Goal: Information Seeking & Learning: Learn about a topic

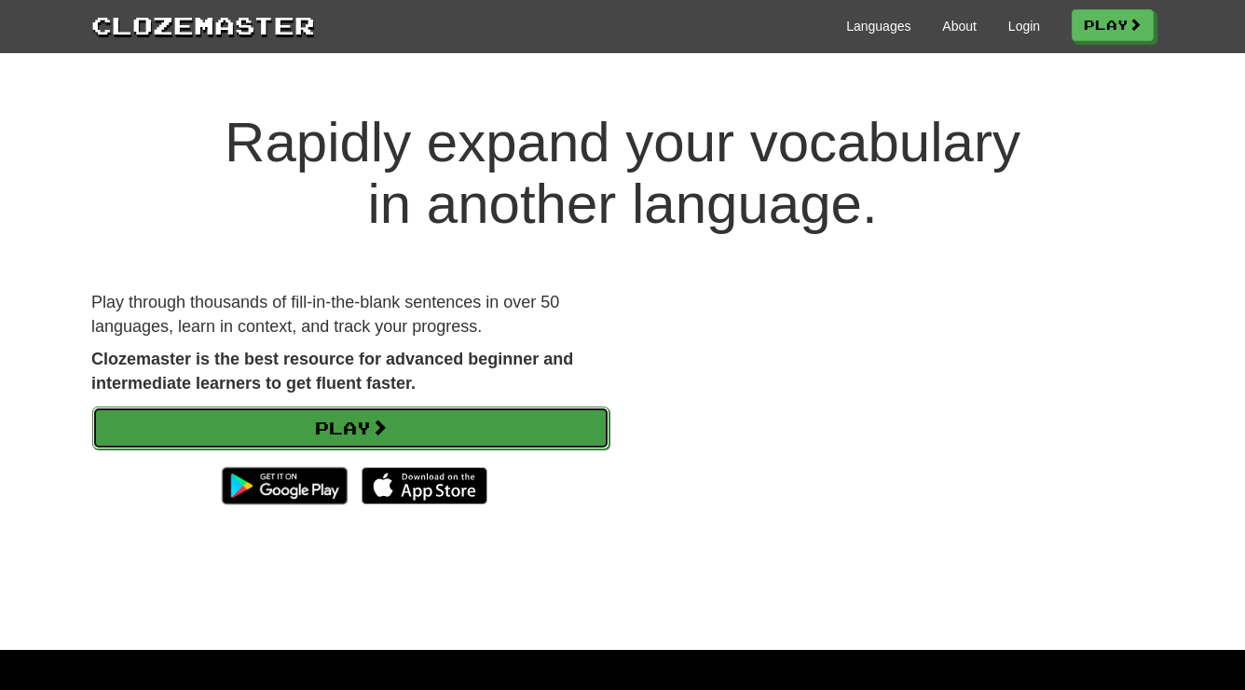
click at [441, 424] on link "Play" at bounding box center [350, 427] width 517 height 43
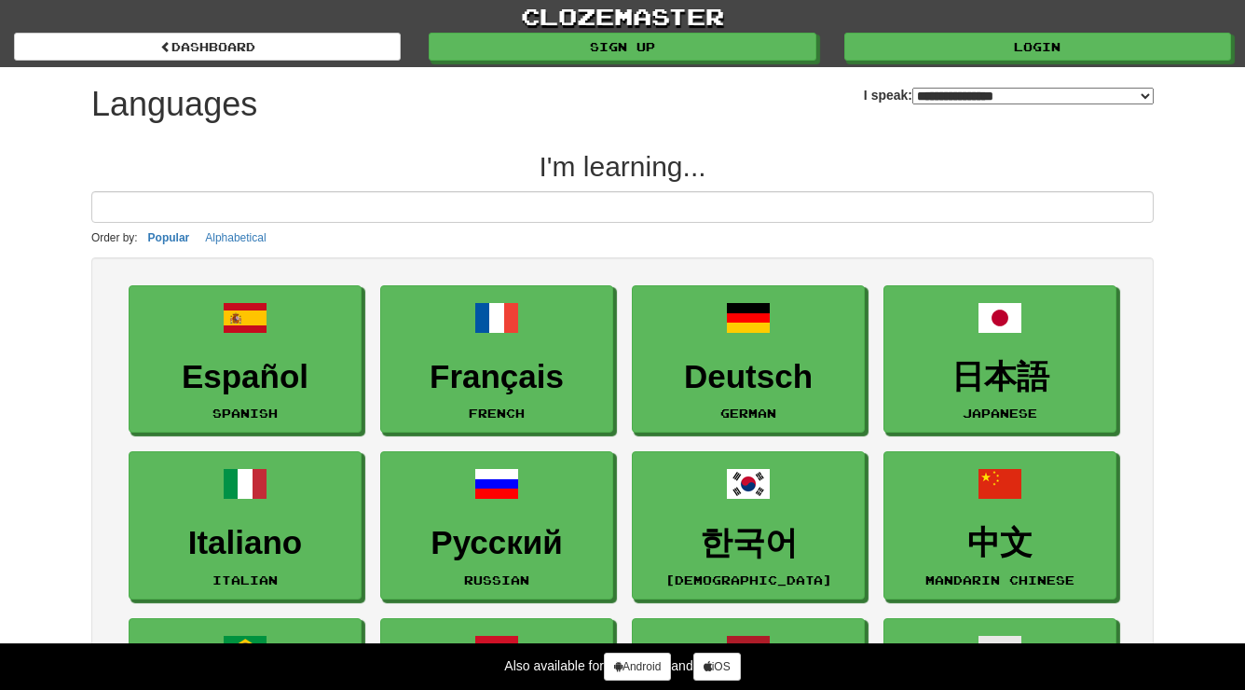
select select "*******"
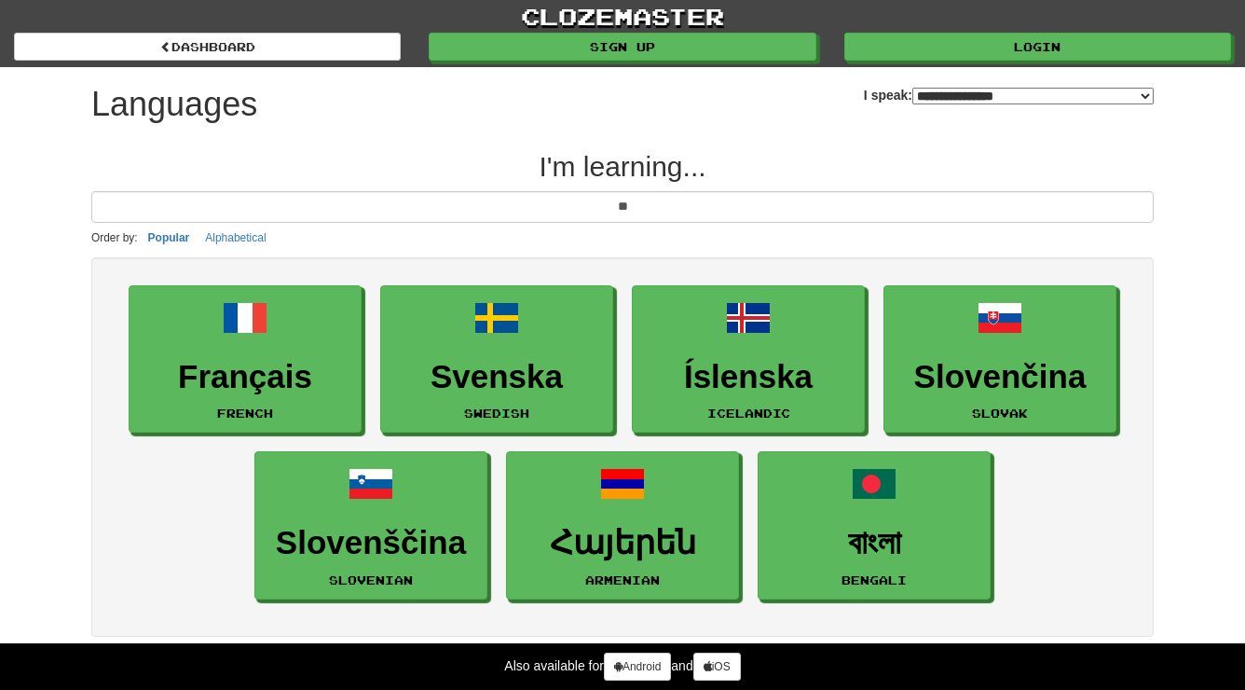
type input "*"
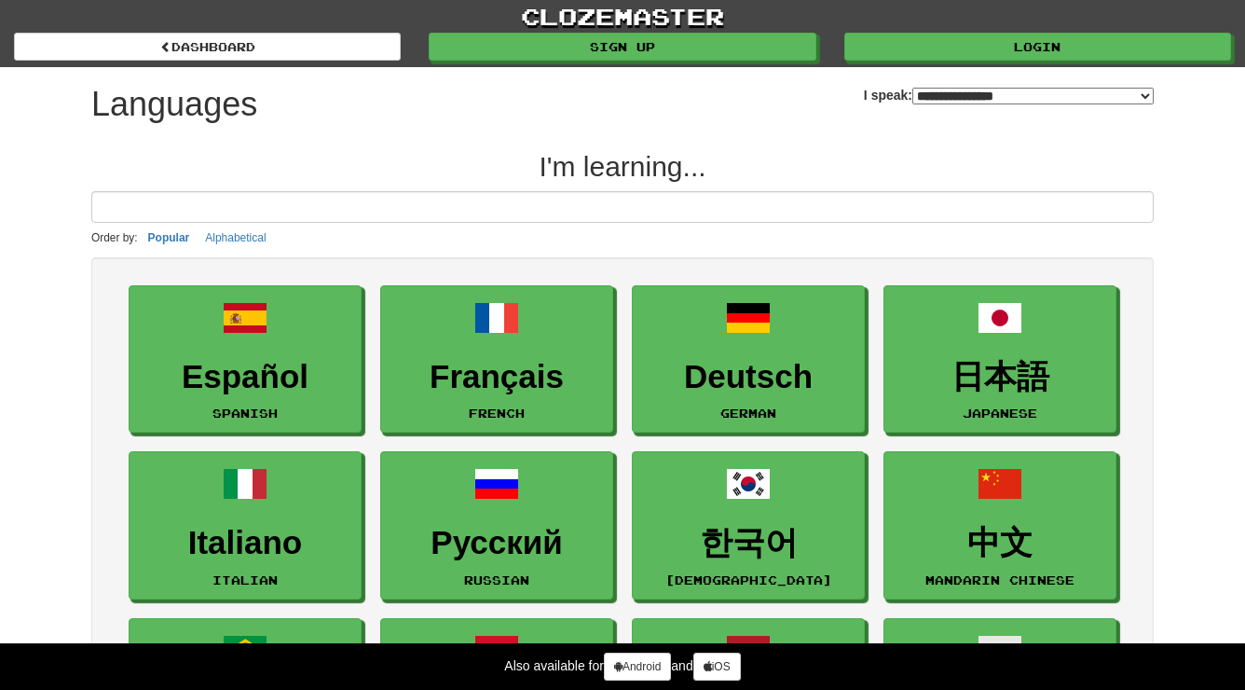
click at [912, 89] on select "**********" at bounding box center [1032, 96] width 241 height 17
select select "*******"
click at [912, 88] on select "**********" at bounding box center [1032, 96] width 241 height 17
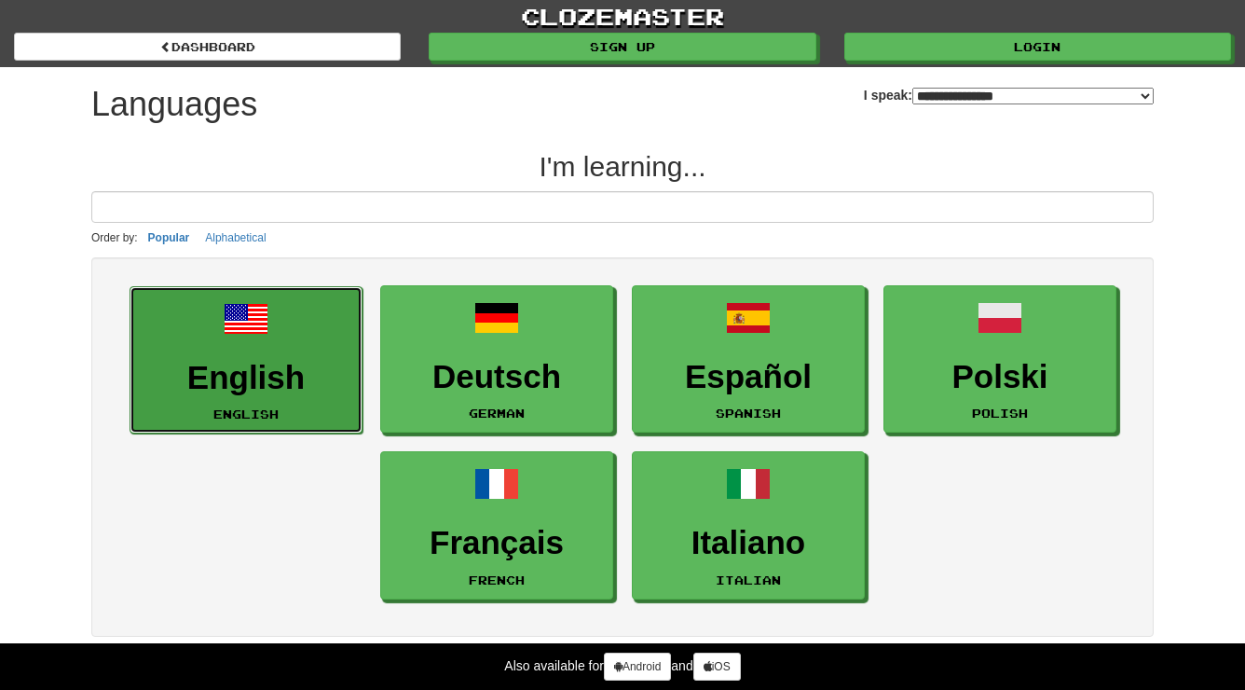
click at [290, 374] on h3 "English" at bounding box center [246, 378] width 212 height 36
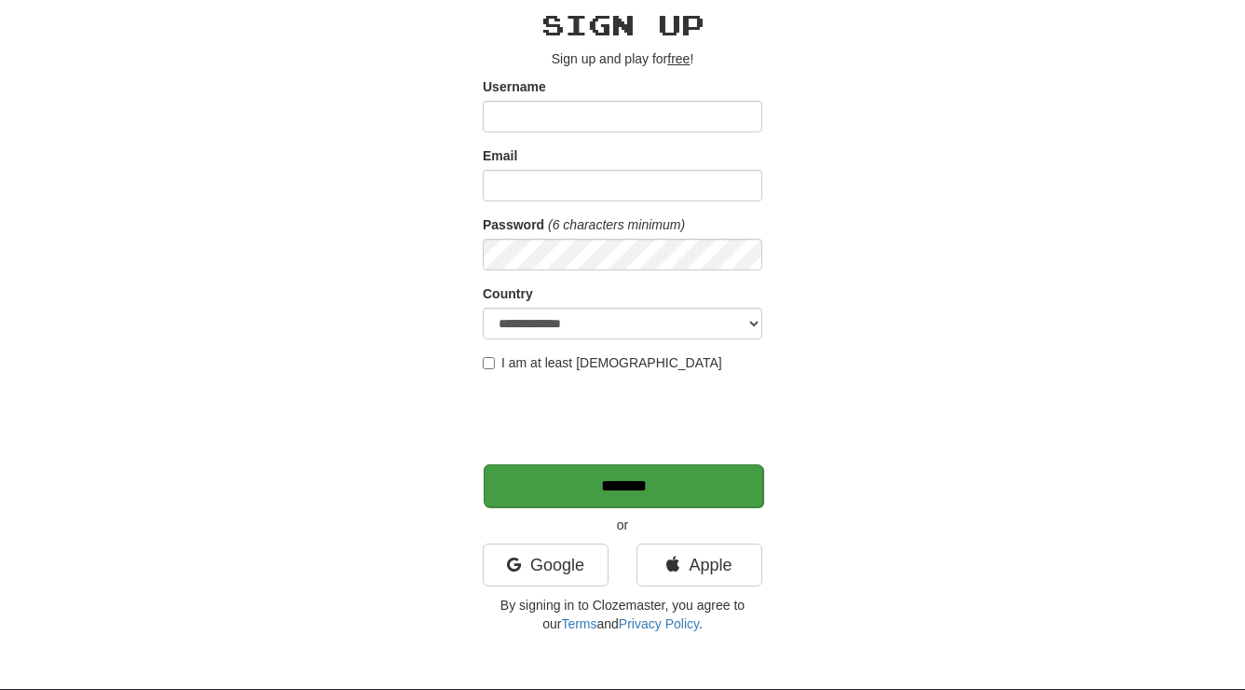
scroll to position [110, 0]
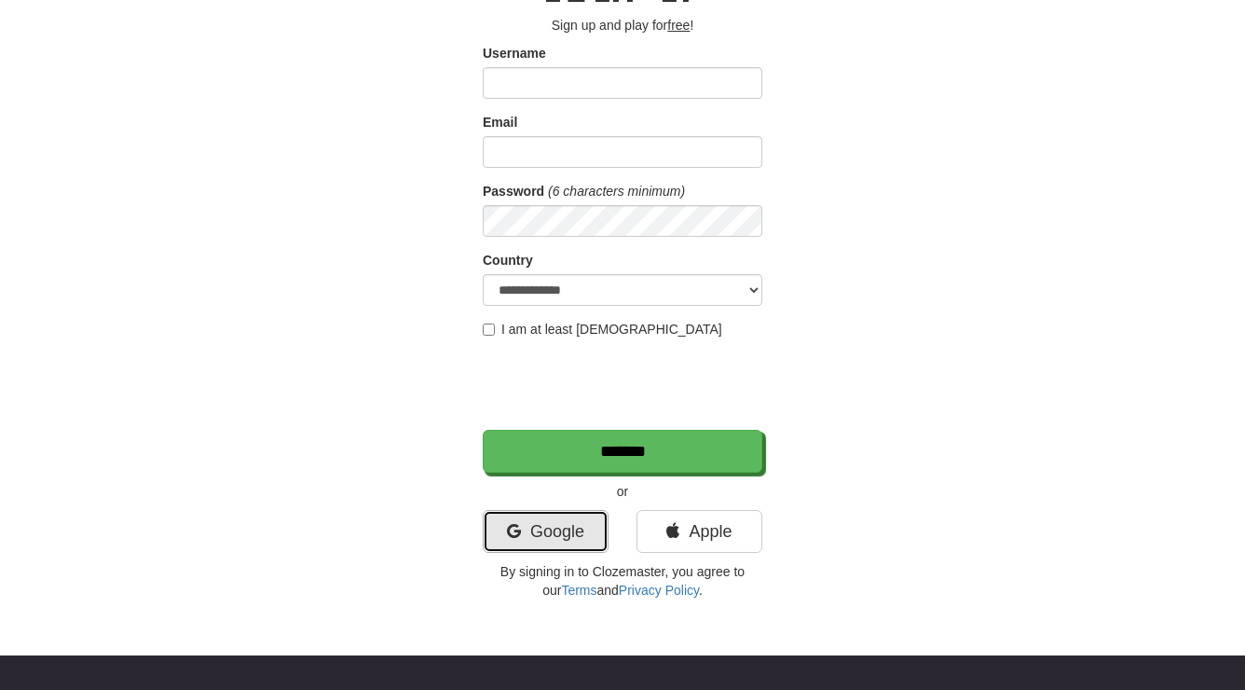
click at [564, 526] on link "Google" at bounding box center [546, 531] width 126 height 43
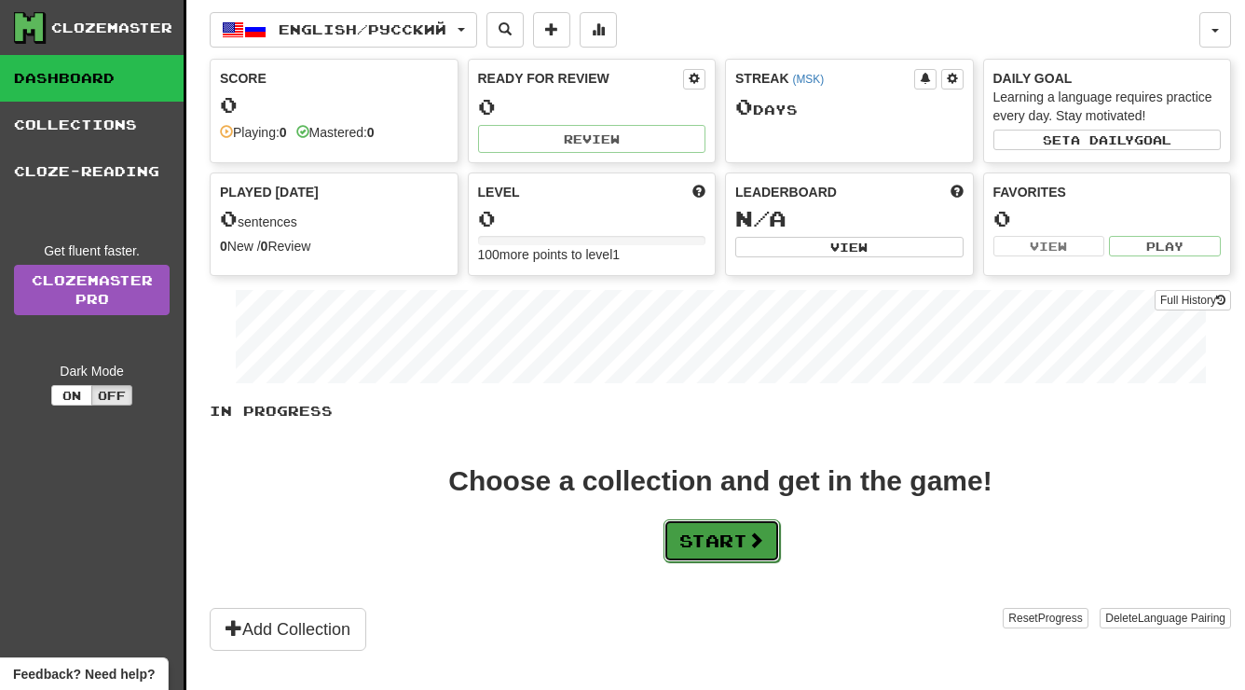
click at [748, 535] on button "Start" at bounding box center [721, 540] width 116 height 43
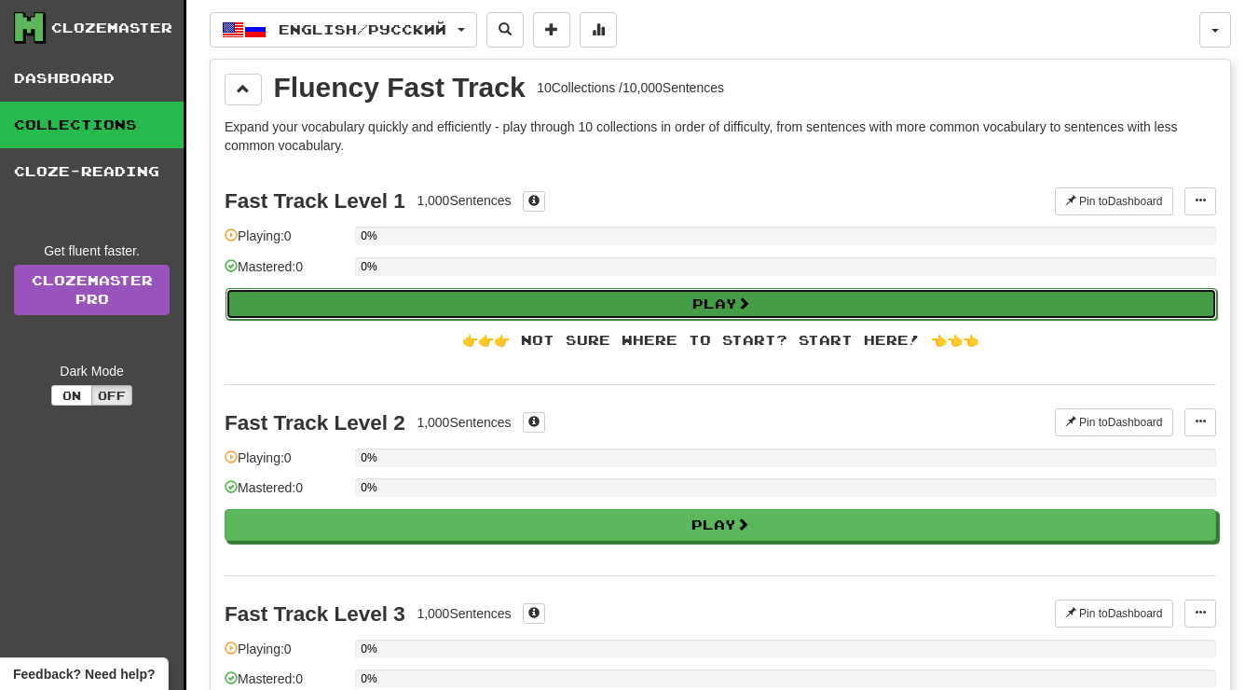
click at [707, 314] on button "Play" at bounding box center [720, 304] width 991 height 32
select select "**"
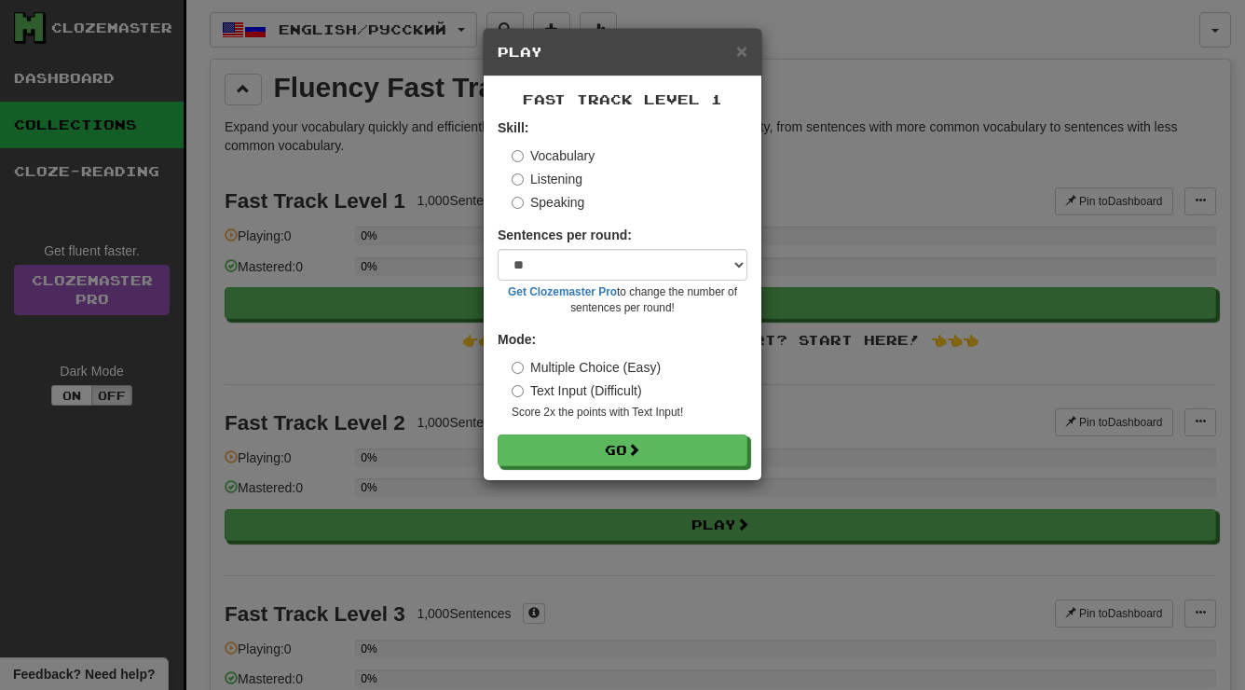
click at [573, 199] on label "Speaking" at bounding box center [548, 202] width 73 height 19
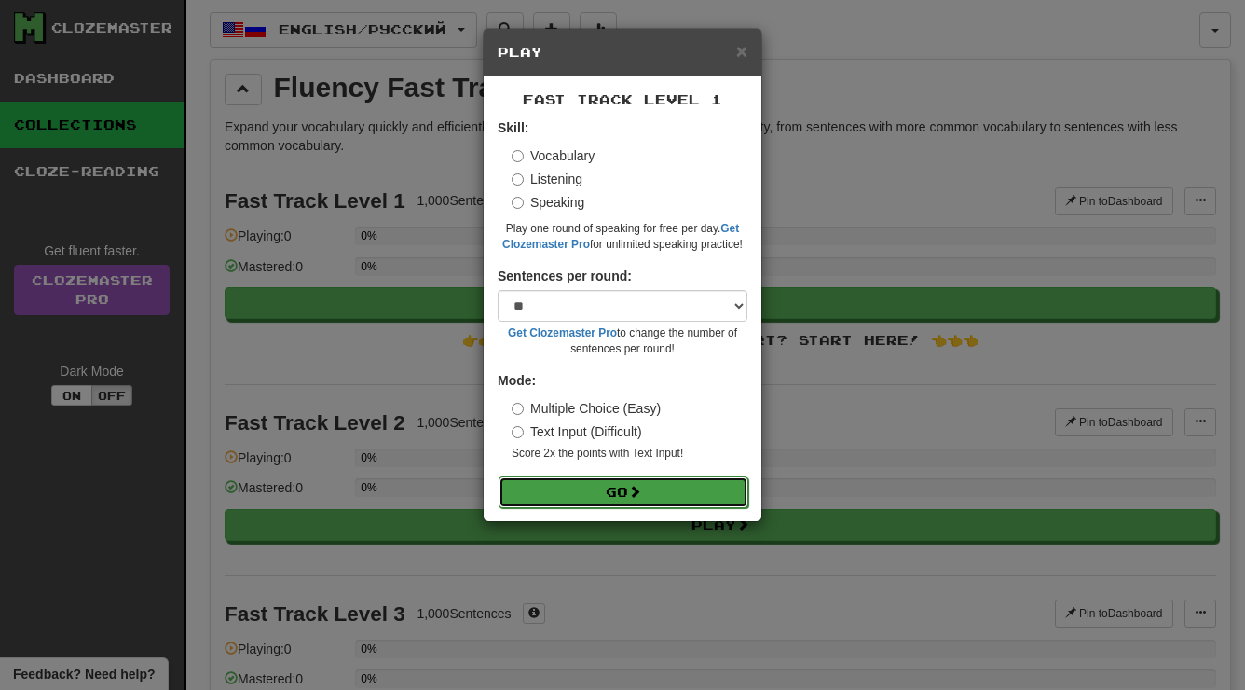
click at [623, 490] on button "Go" at bounding box center [624, 492] width 250 height 32
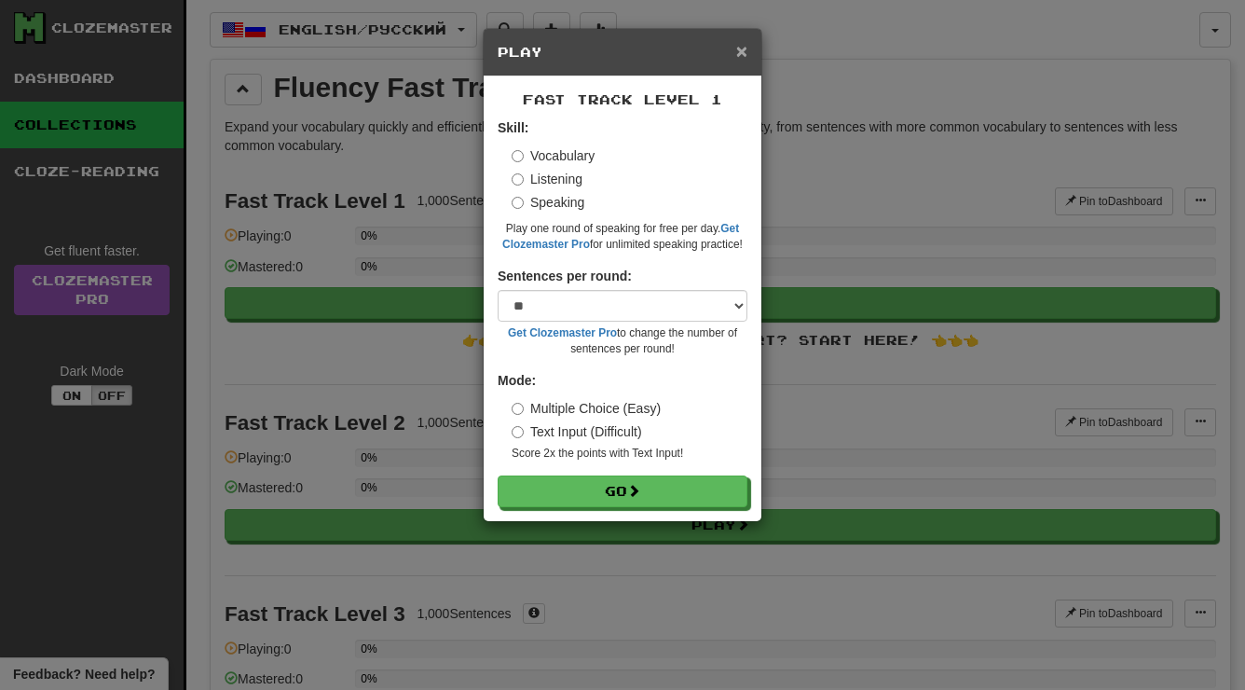
click at [745, 55] on span "×" at bounding box center [741, 50] width 11 height 21
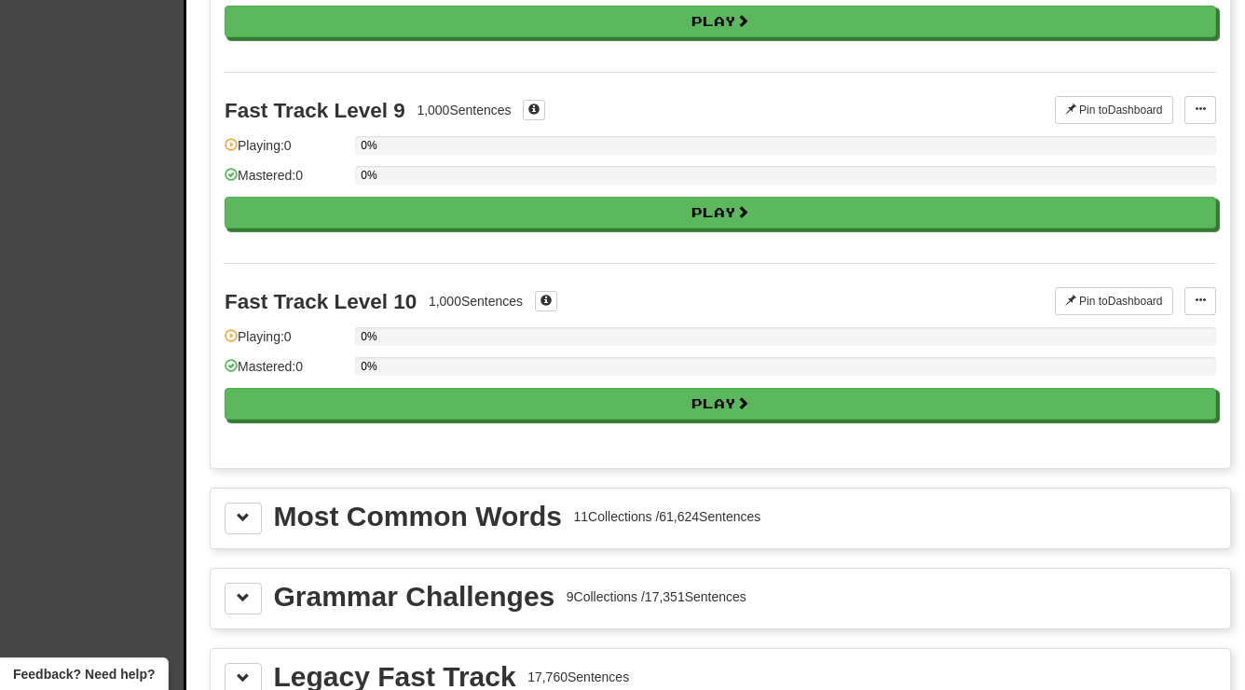
scroll to position [1659, 0]
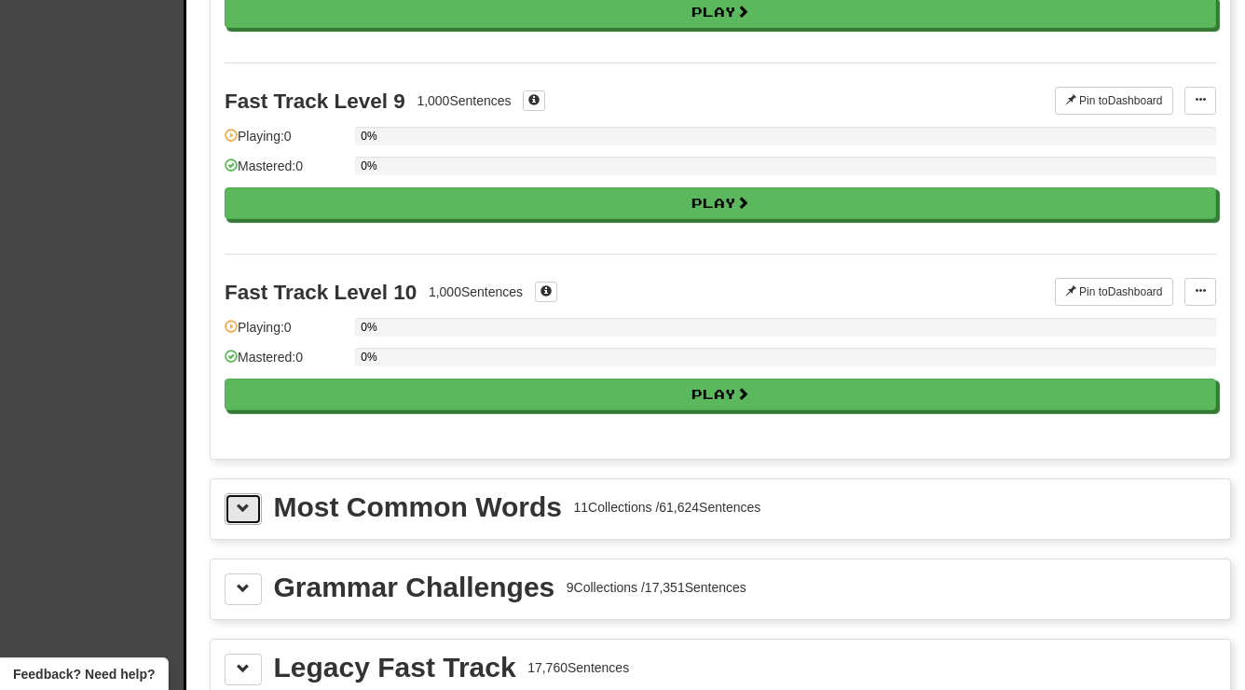
click at [240, 503] on span at bounding box center [243, 507] width 13 height 13
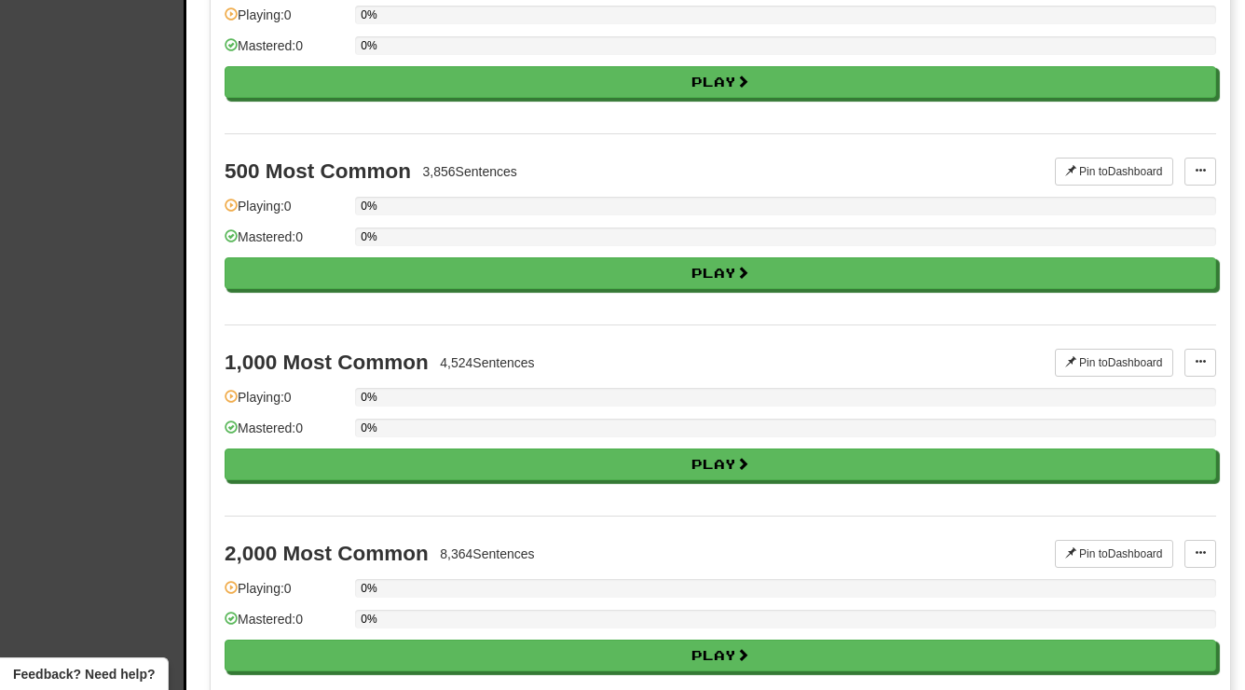
scroll to position [2259, 0]
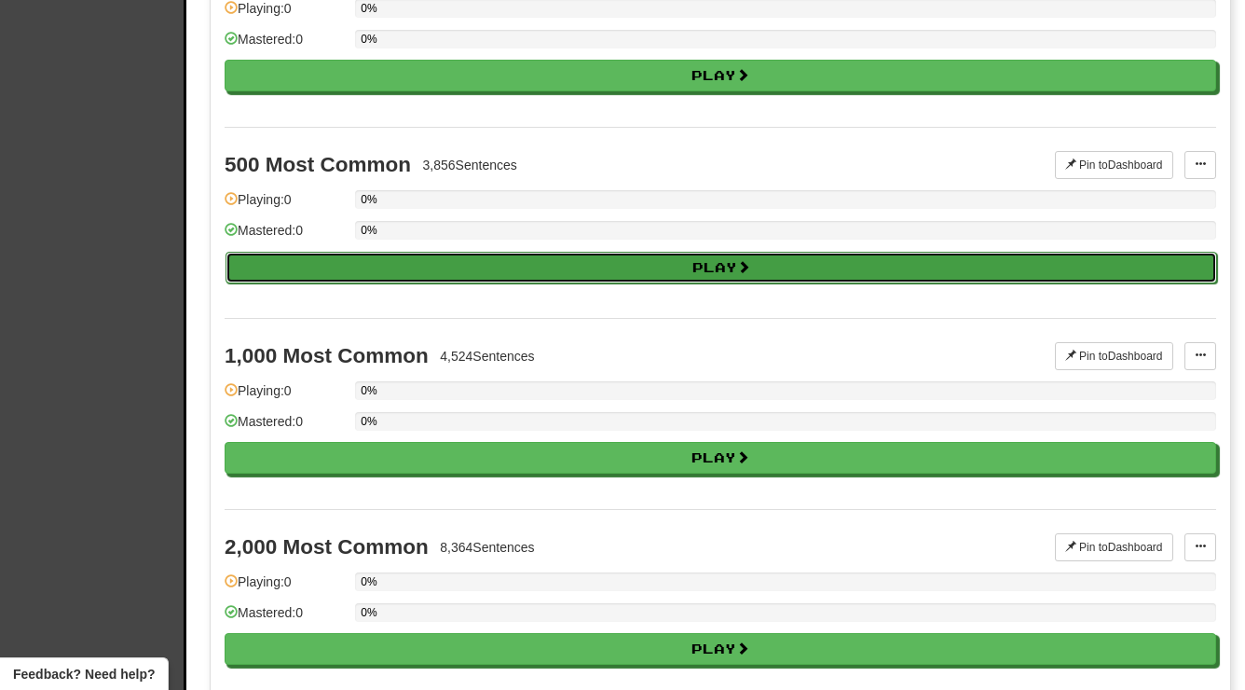
click at [323, 273] on button "Play" at bounding box center [720, 268] width 991 height 32
select select "**"
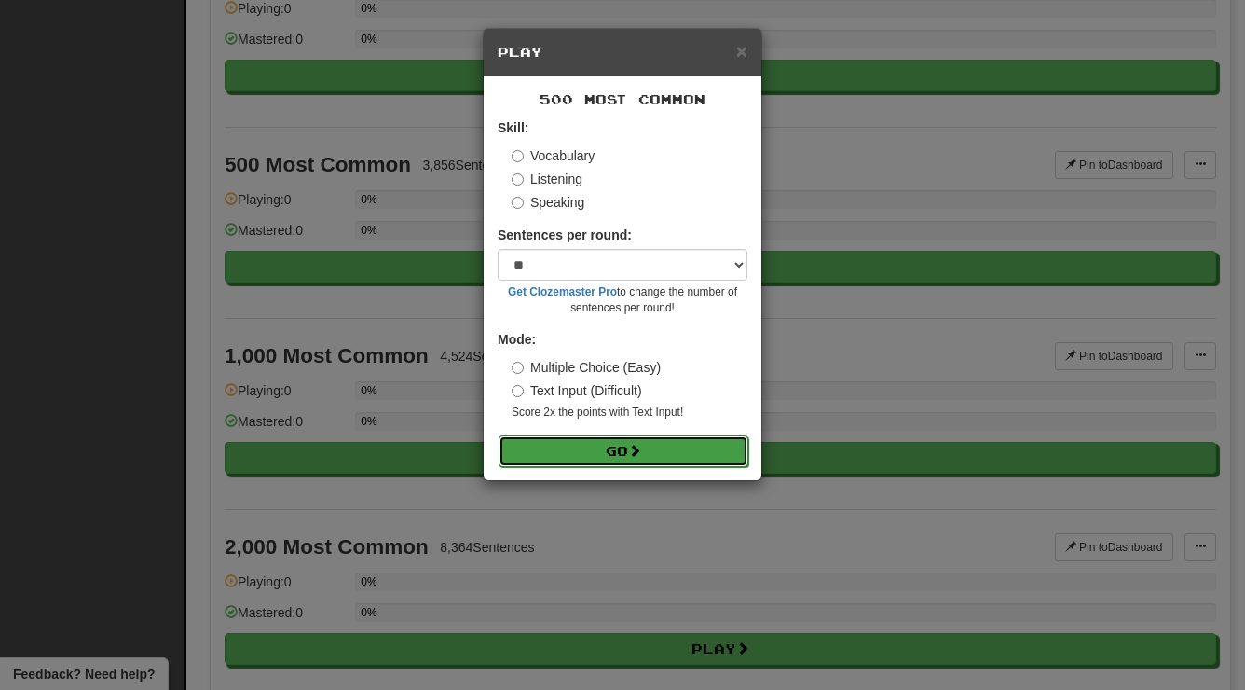
click at [562, 459] on button "Go" at bounding box center [624, 451] width 250 height 32
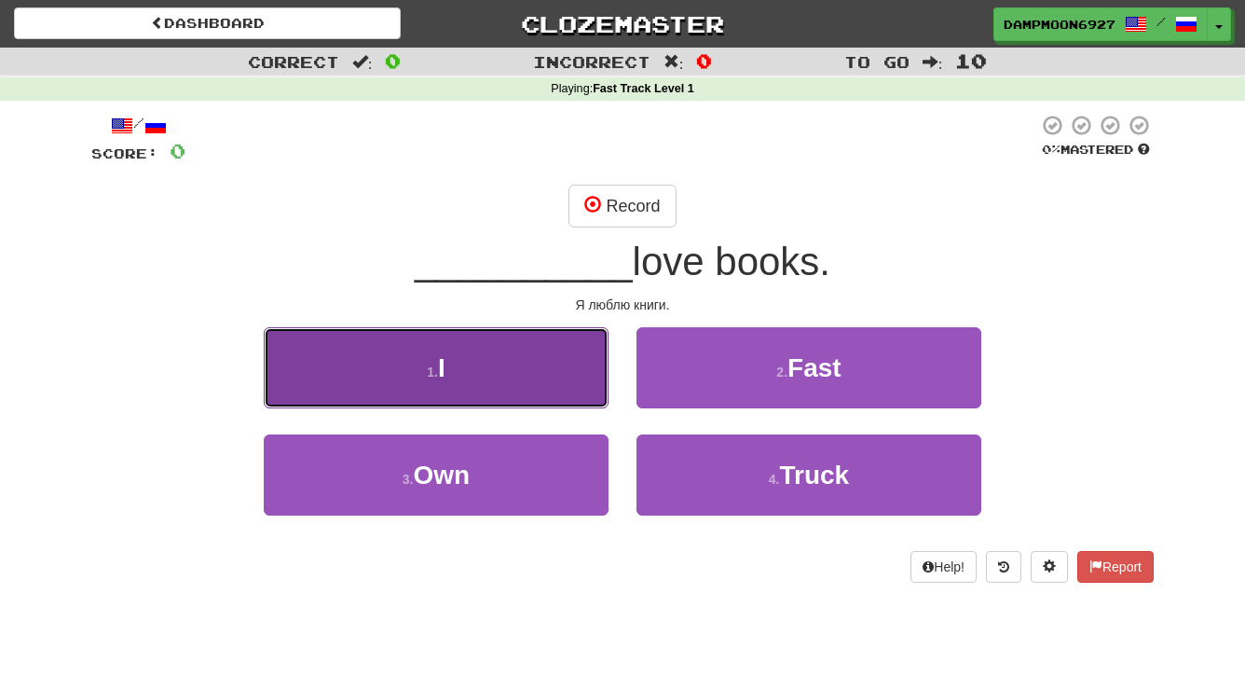
click at [512, 364] on button "1 . I" at bounding box center [436, 367] width 345 height 81
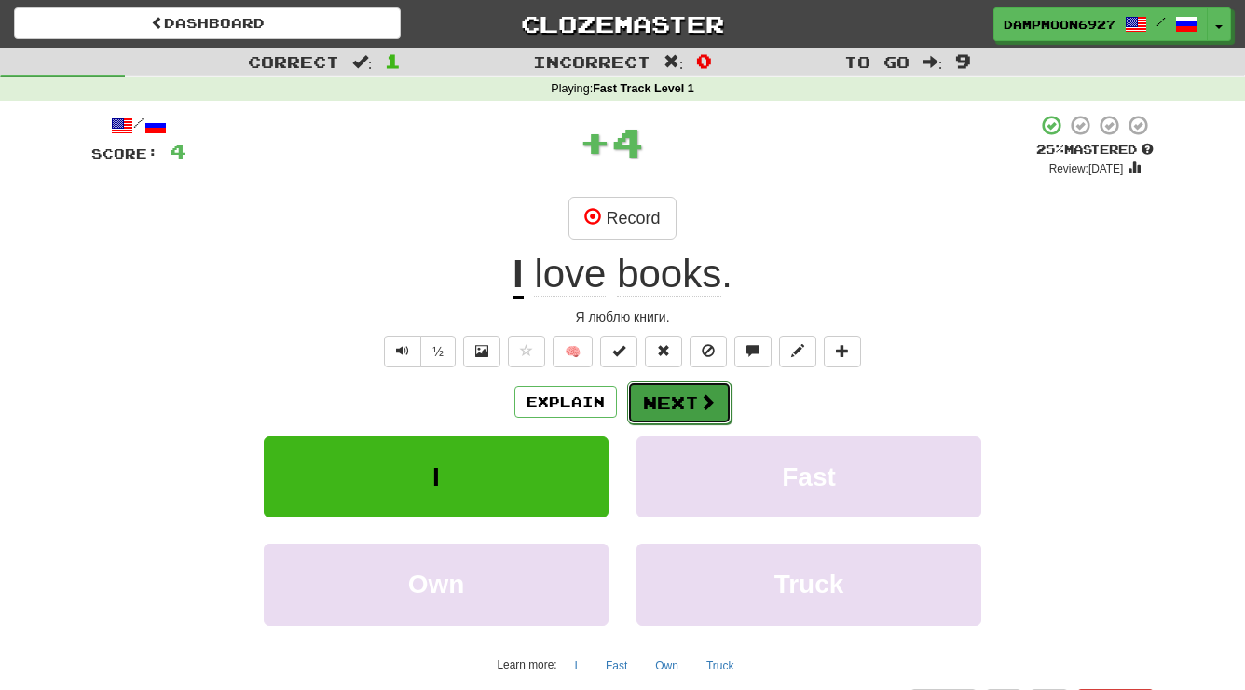
click at [708, 423] on button "Next" at bounding box center [679, 402] width 104 height 43
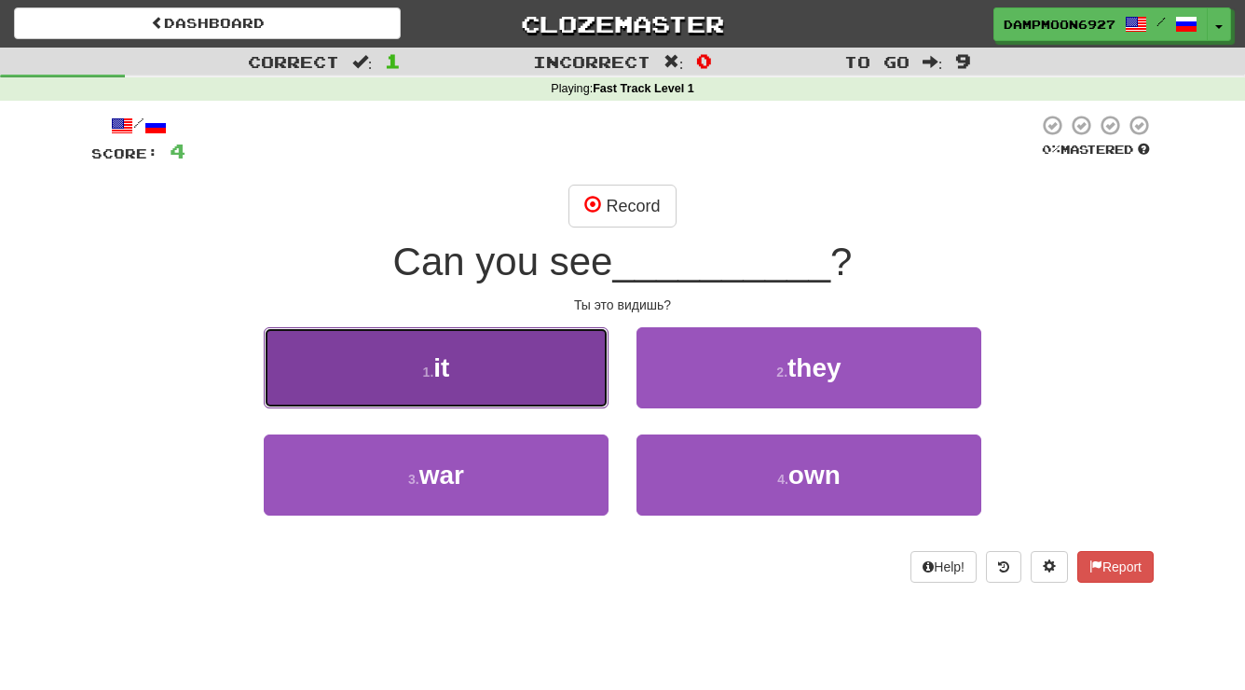
click at [544, 386] on button "1 . it" at bounding box center [436, 367] width 345 height 81
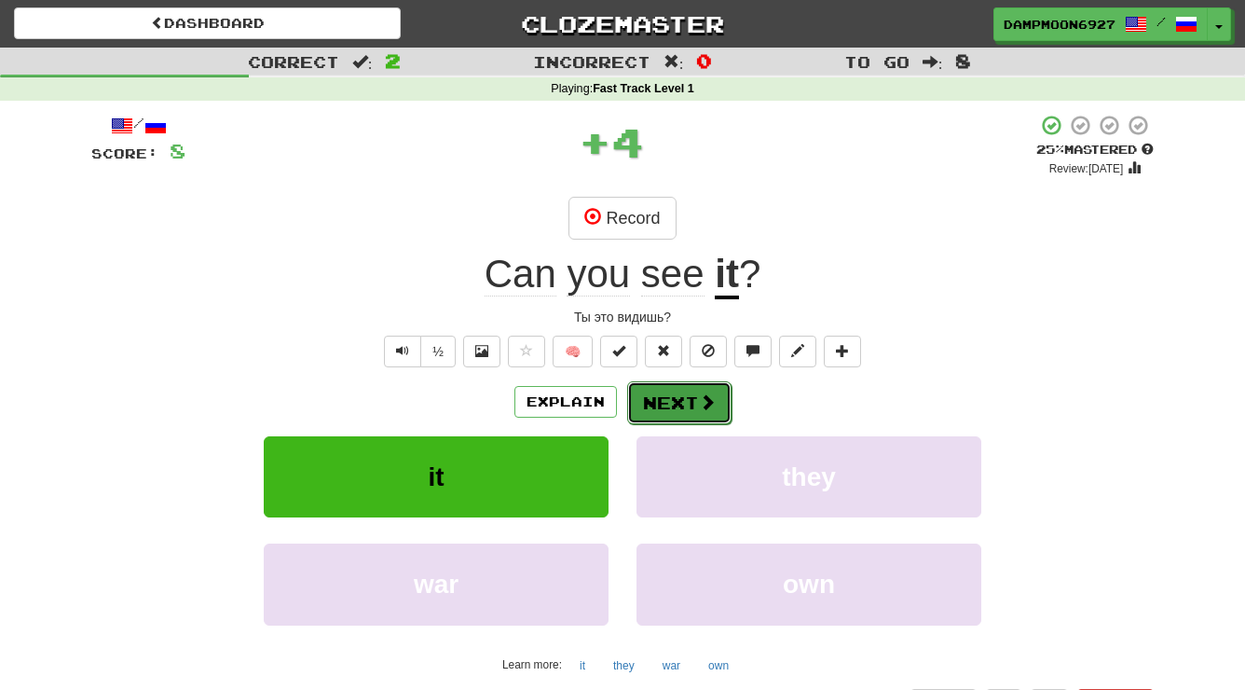
click at [670, 382] on button "Next" at bounding box center [679, 402] width 104 height 43
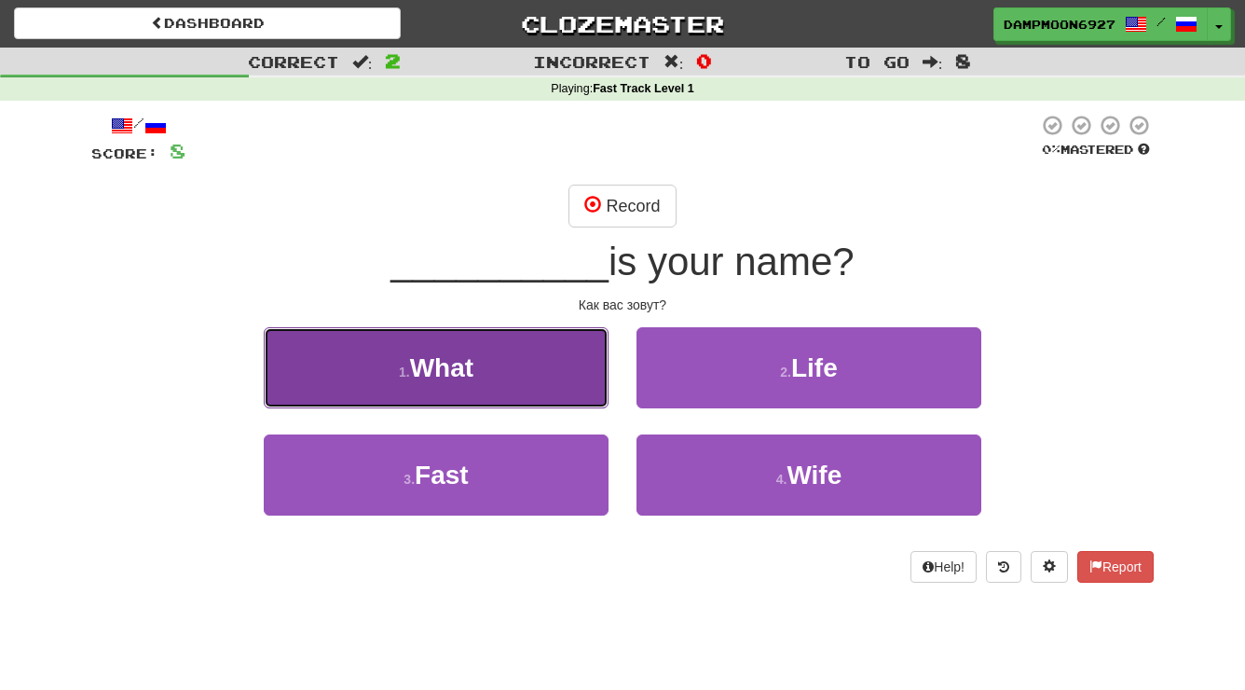
click at [551, 370] on button "1 . What" at bounding box center [436, 367] width 345 height 81
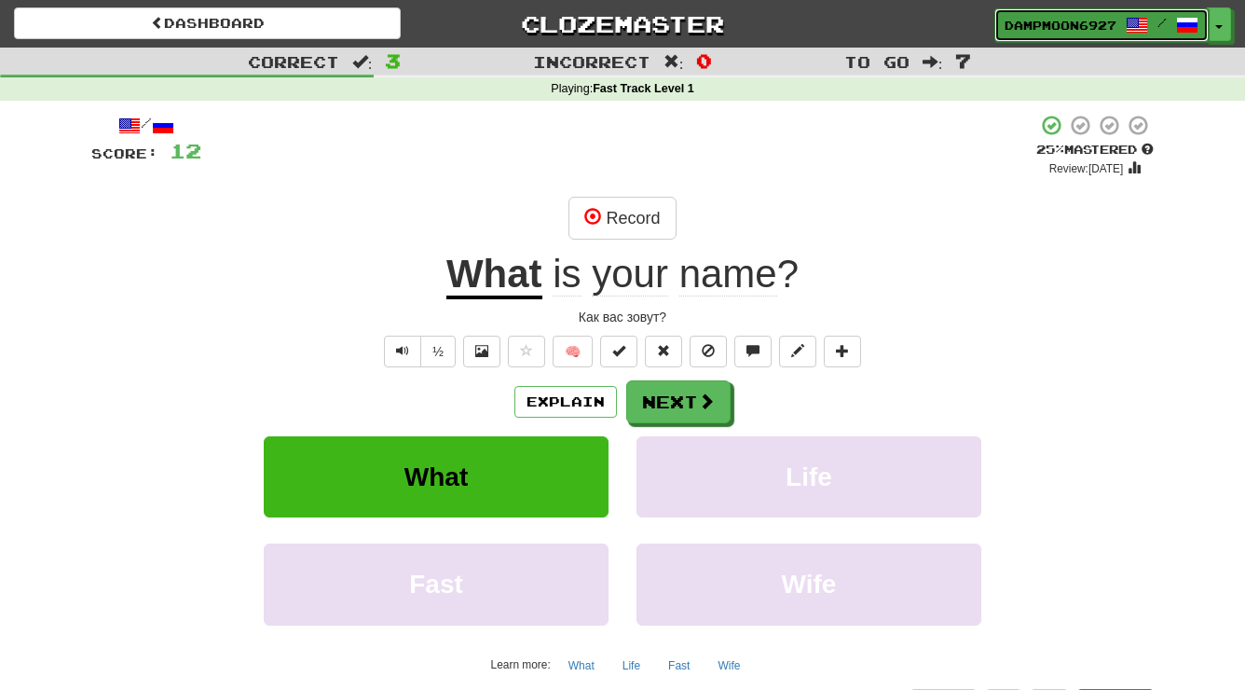
click at [1026, 31] on span "DampMoon6927" at bounding box center [1060, 25] width 112 height 17
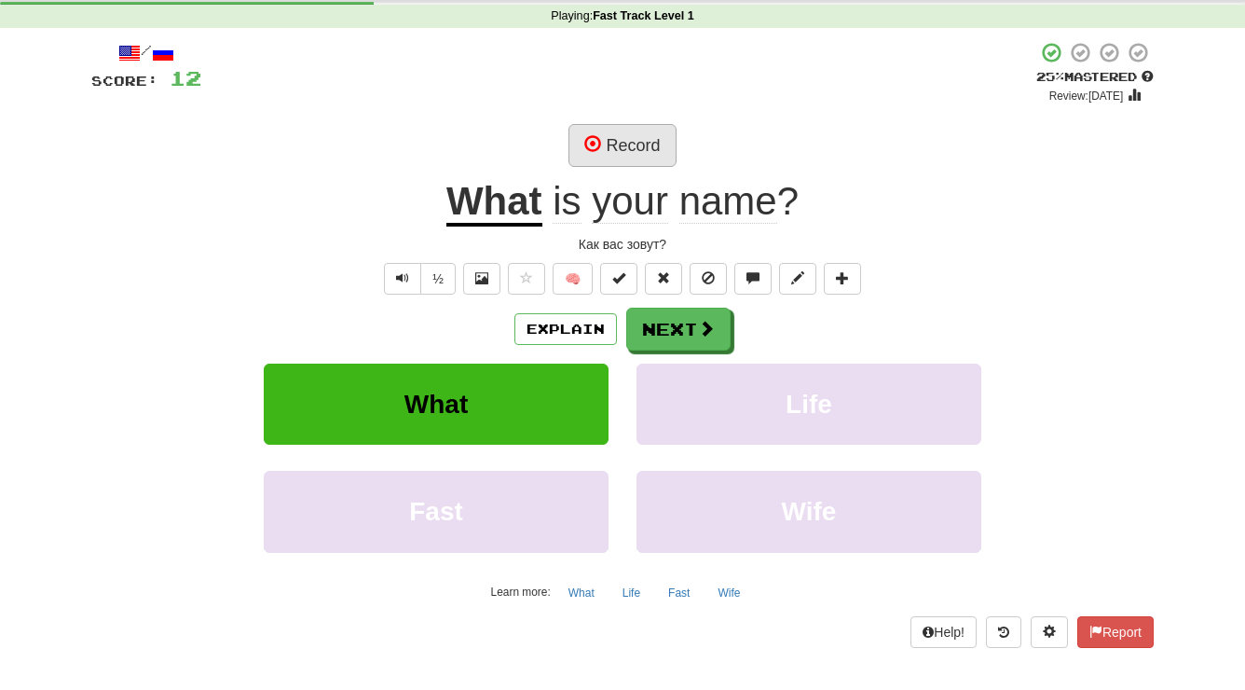
scroll to position [110, 0]
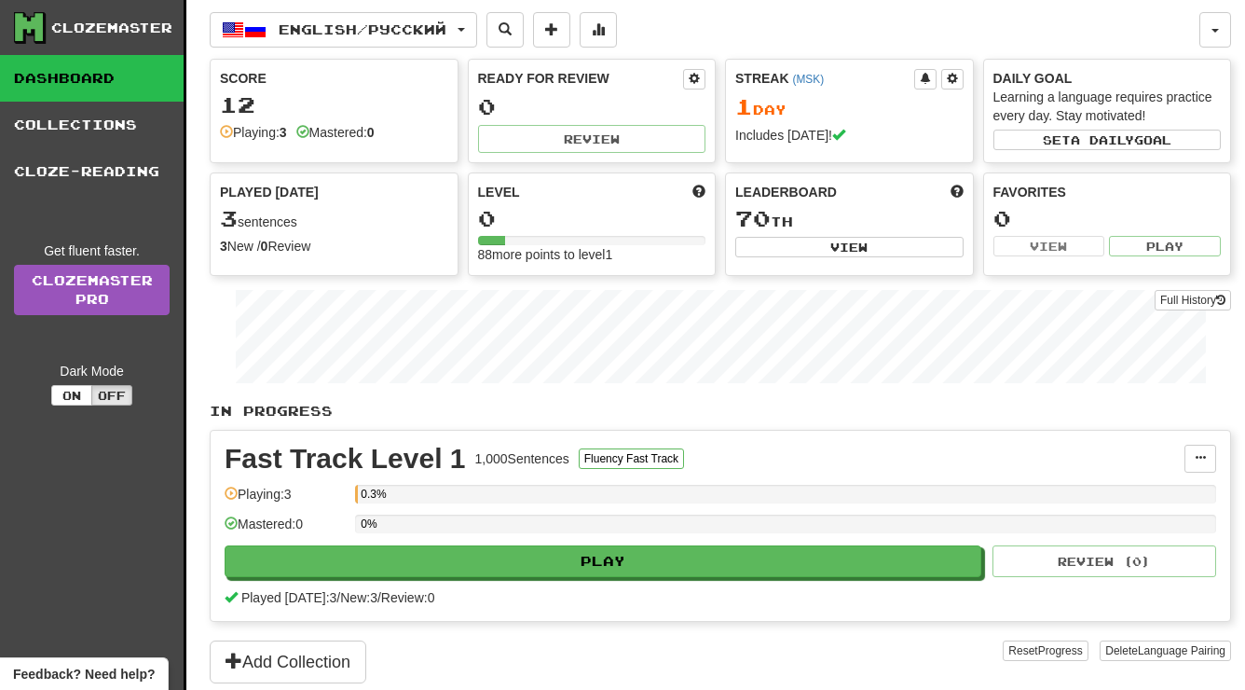
click at [672, 210] on div "0" at bounding box center [592, 218] width 228 height 23
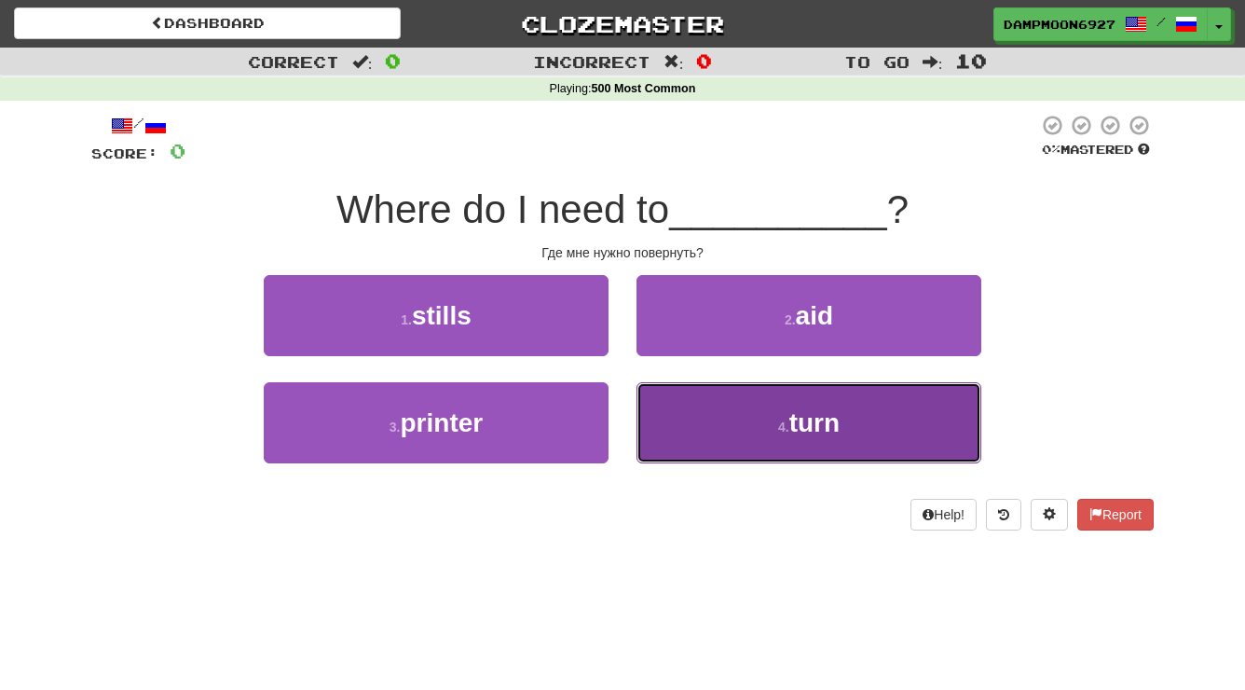
click at [725, 411] on button "4 . turn" at bounding box center [808, 422] width 345 height 81
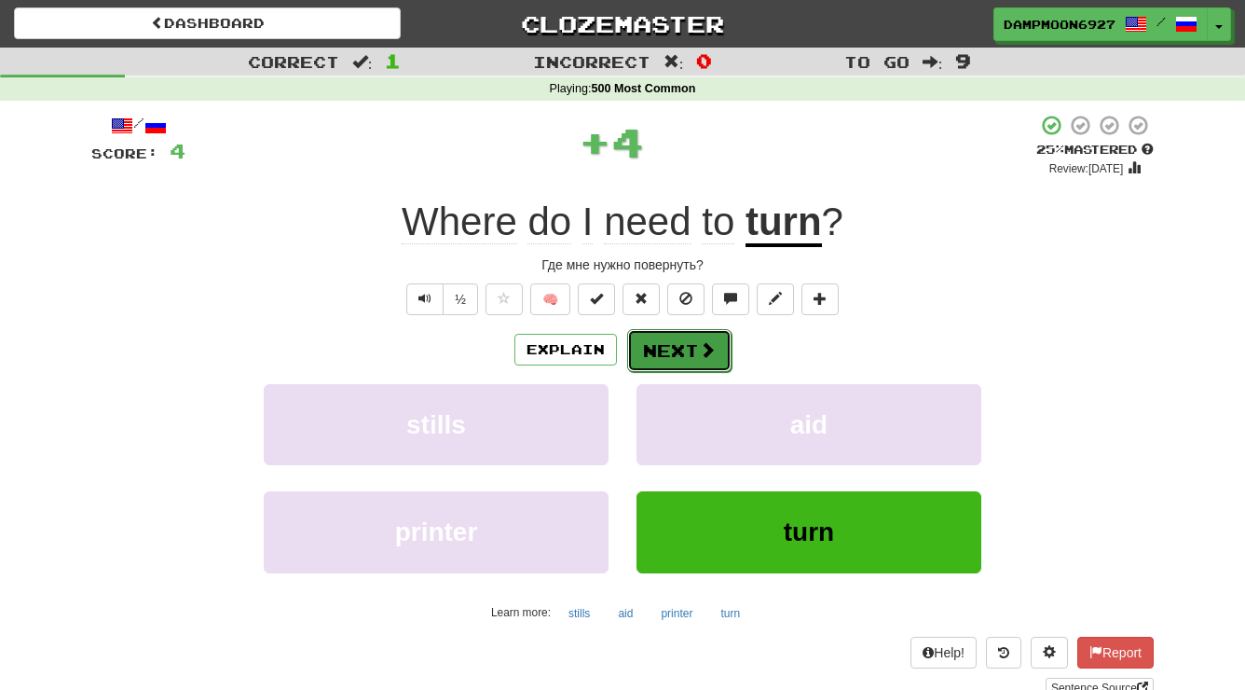
click at [688, 348] on button "Next" at bounding box center [679, 350] width 104 height 43
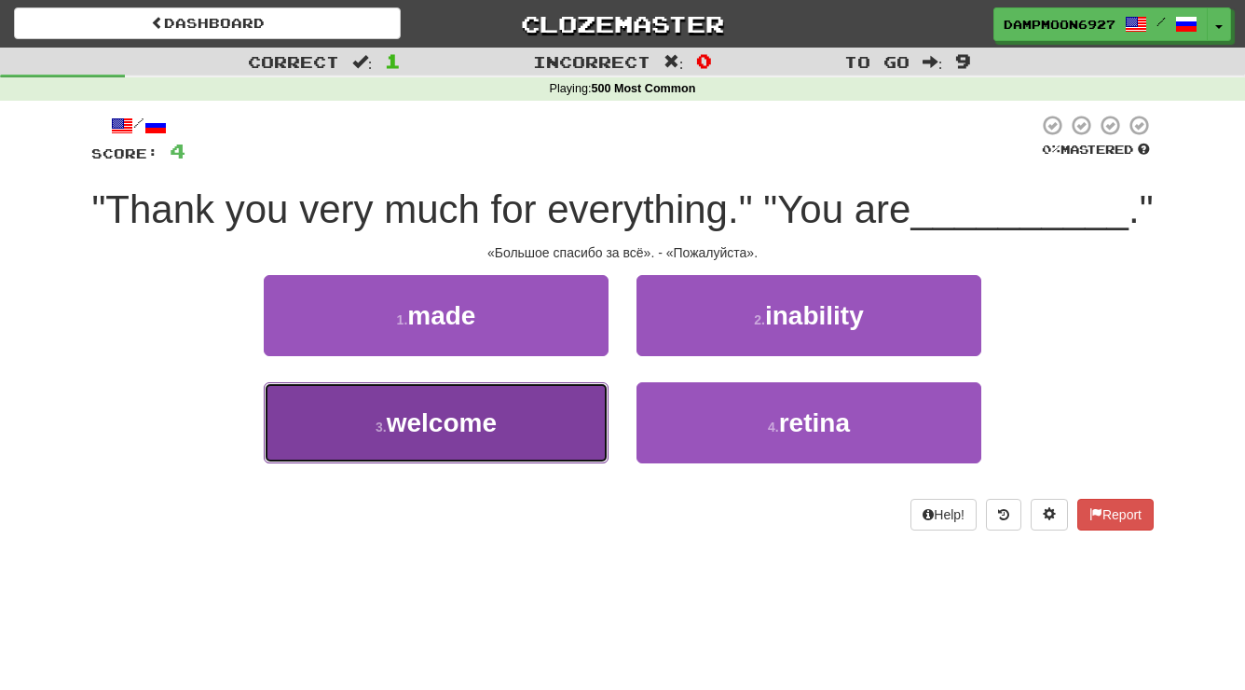
click at [534, 424] on button "3 . welcome" at bounding box center [436, 422] width 345 height 81
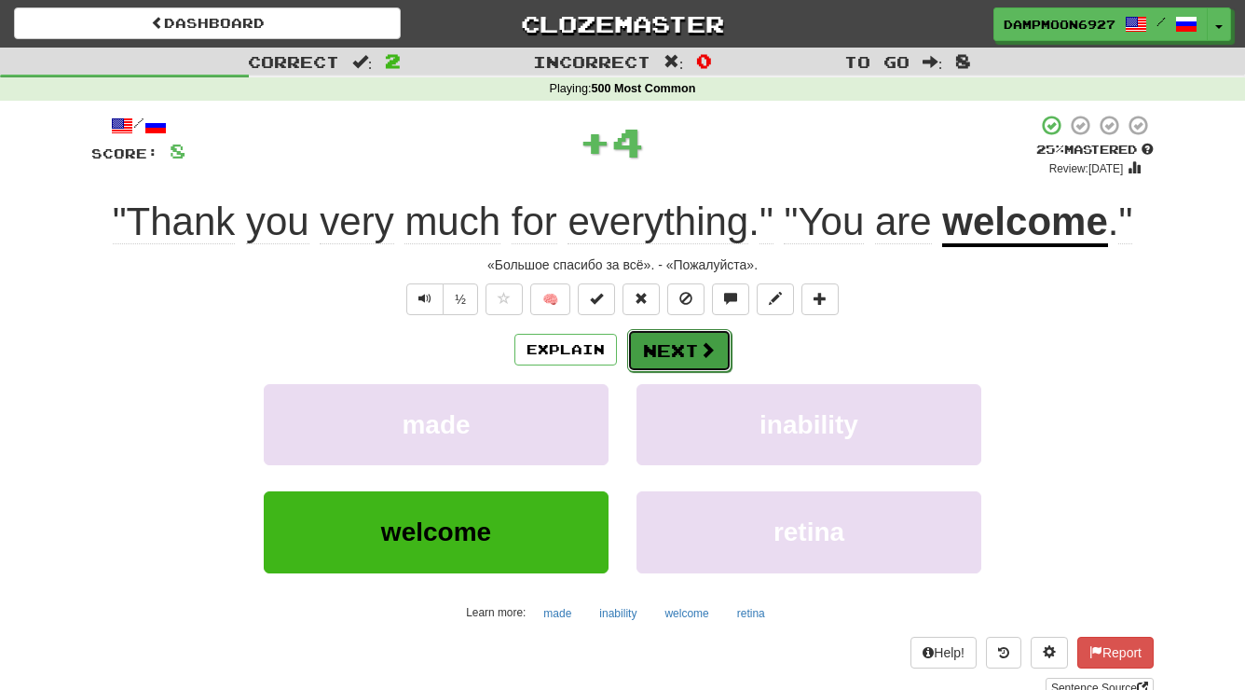
click at [677, 345] on button "Next" at bounding box center [679, 350] width 104 height 43
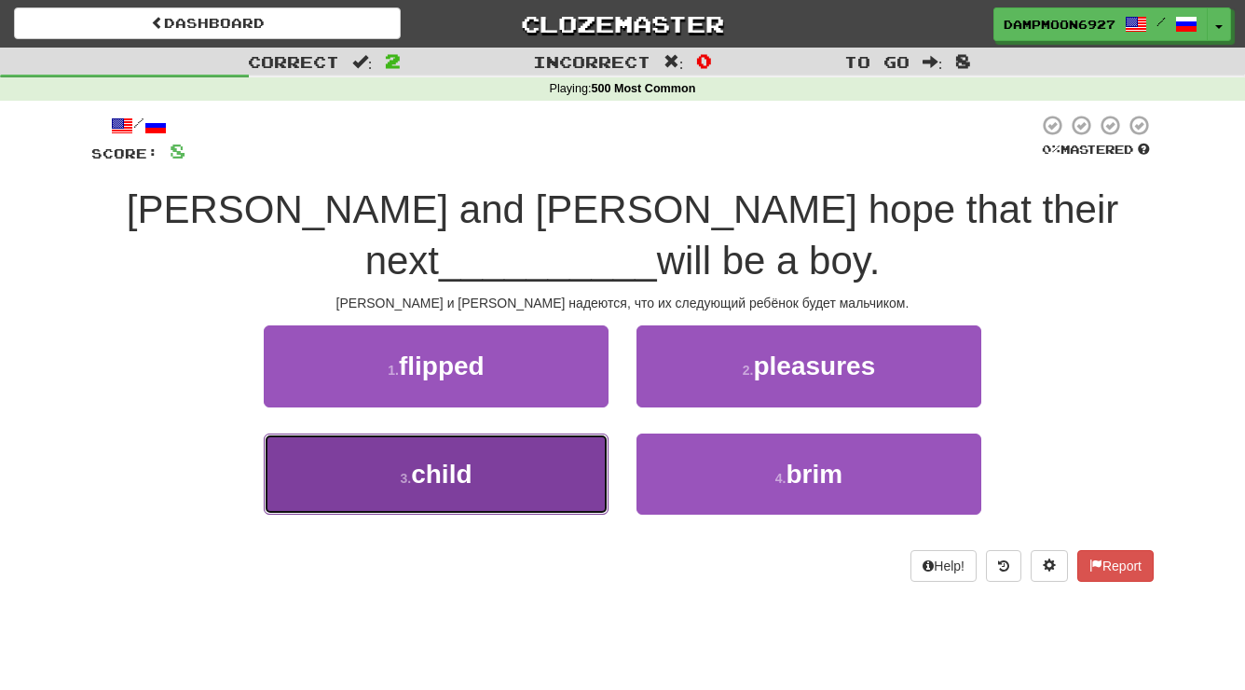
click at [529, 433] on button "3 . child" at bounding box center [436, 473] width 345 height 81
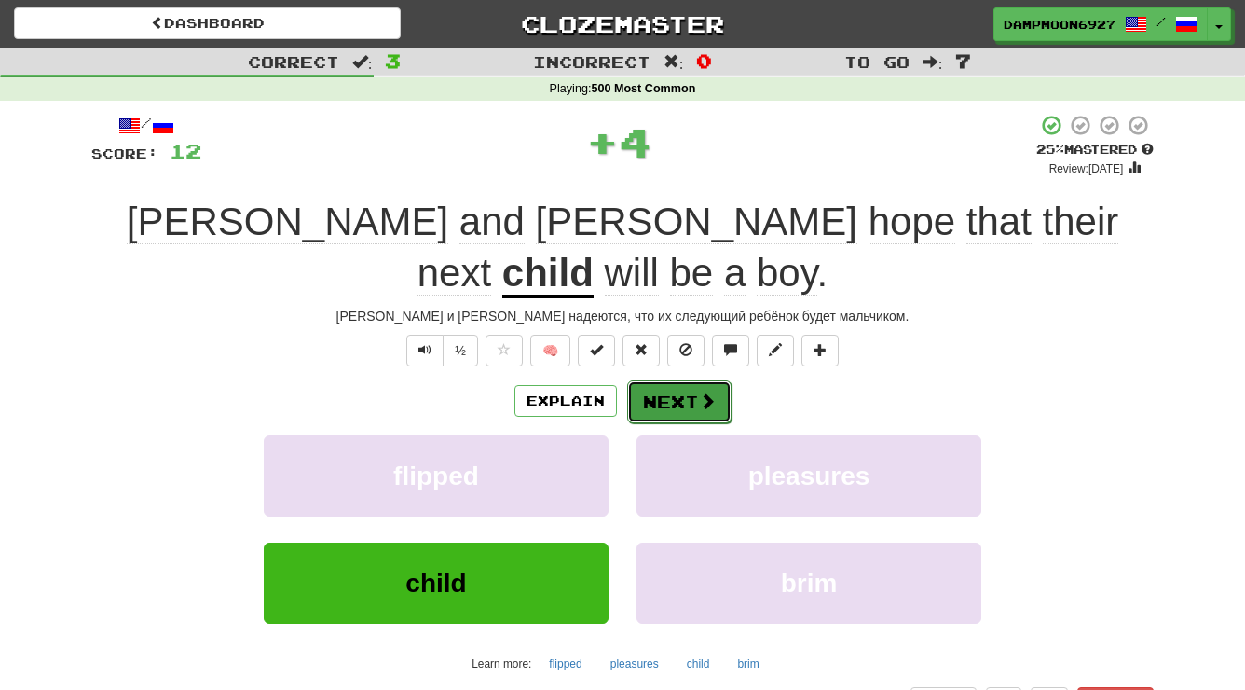
click at [685, 380] on button "Next" at bounding box center [679, 401] width 104 height 43
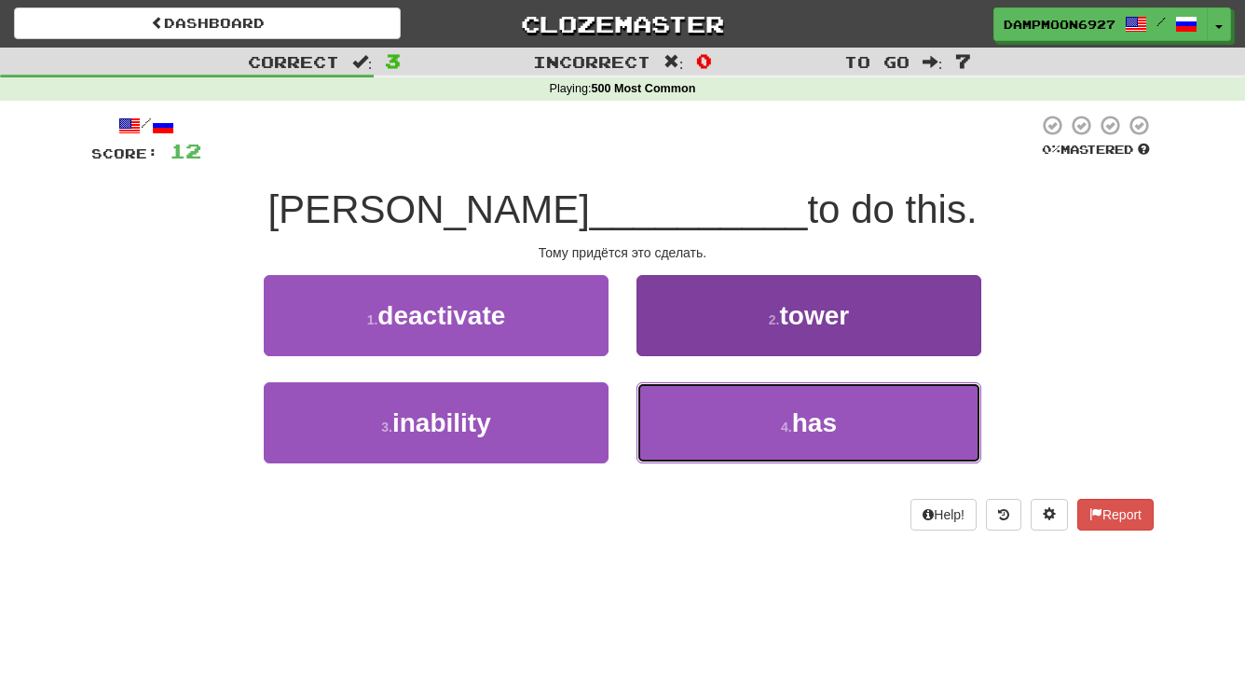
click at [723, 417] on button "4 . has" at bounding box center [808, 422] width 345 height 81
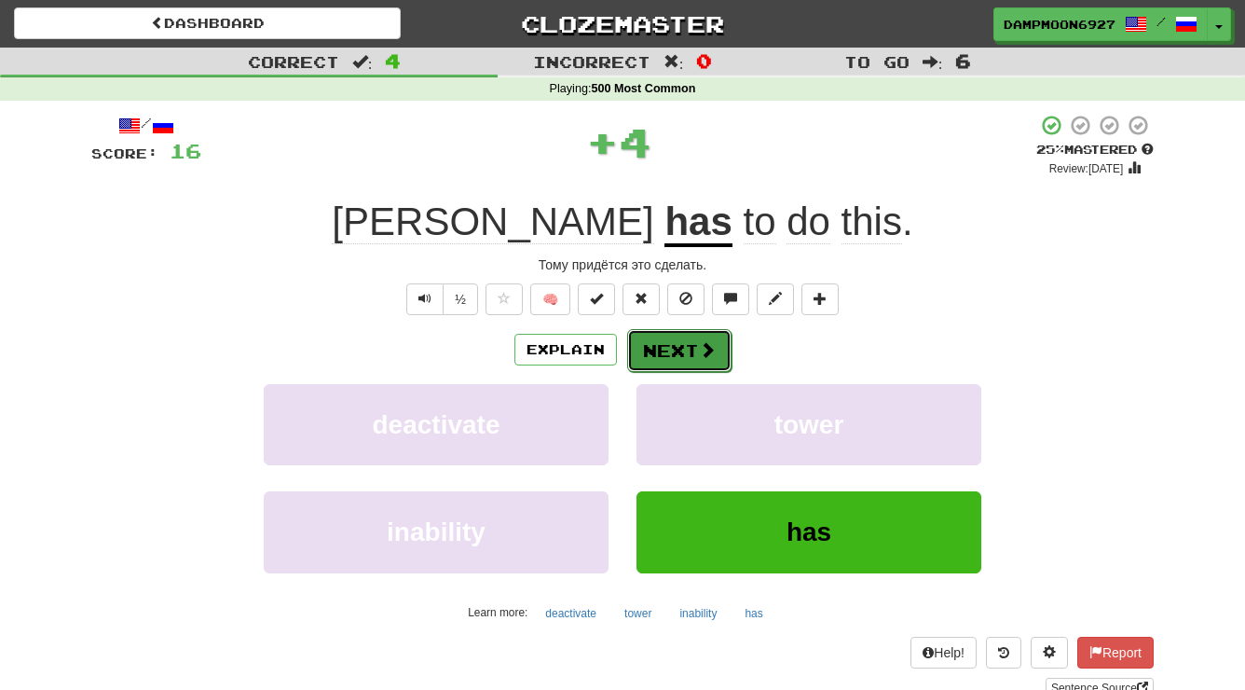
click at [694, 359] on button "Next" at bounding box center [679, 350] width 104 height 43
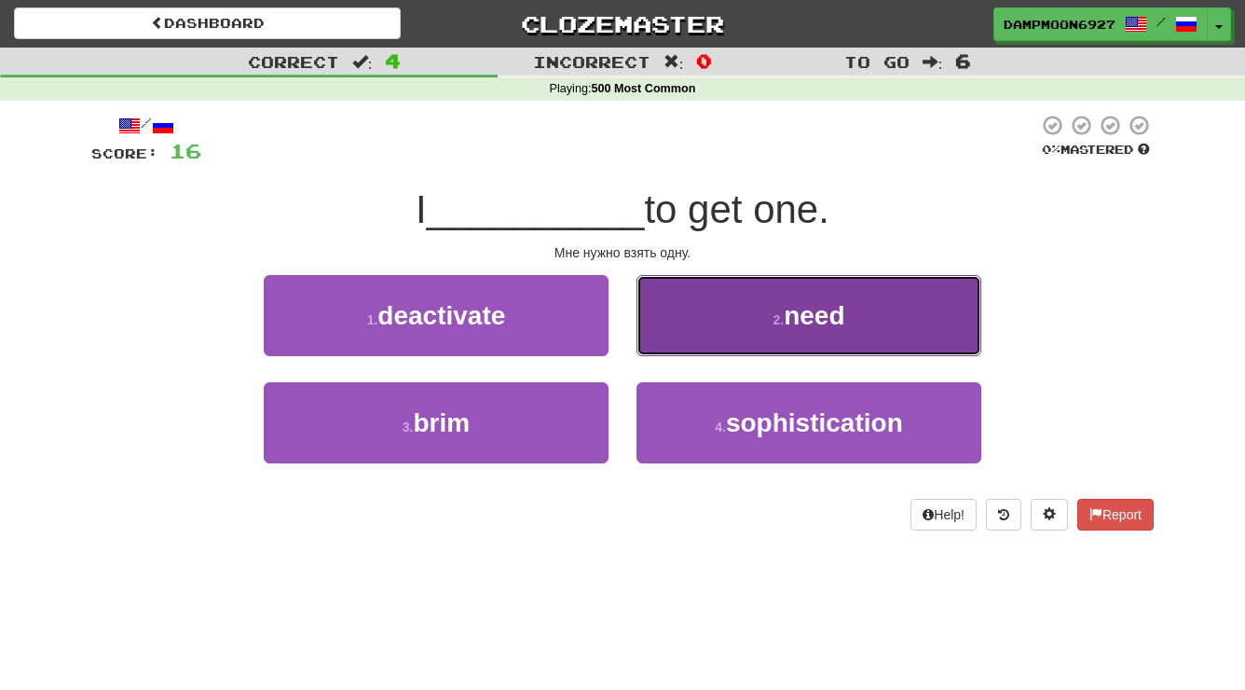
click at [716, 344] on button "2 . need" at bounding box center [808, 315] width 345 height 81
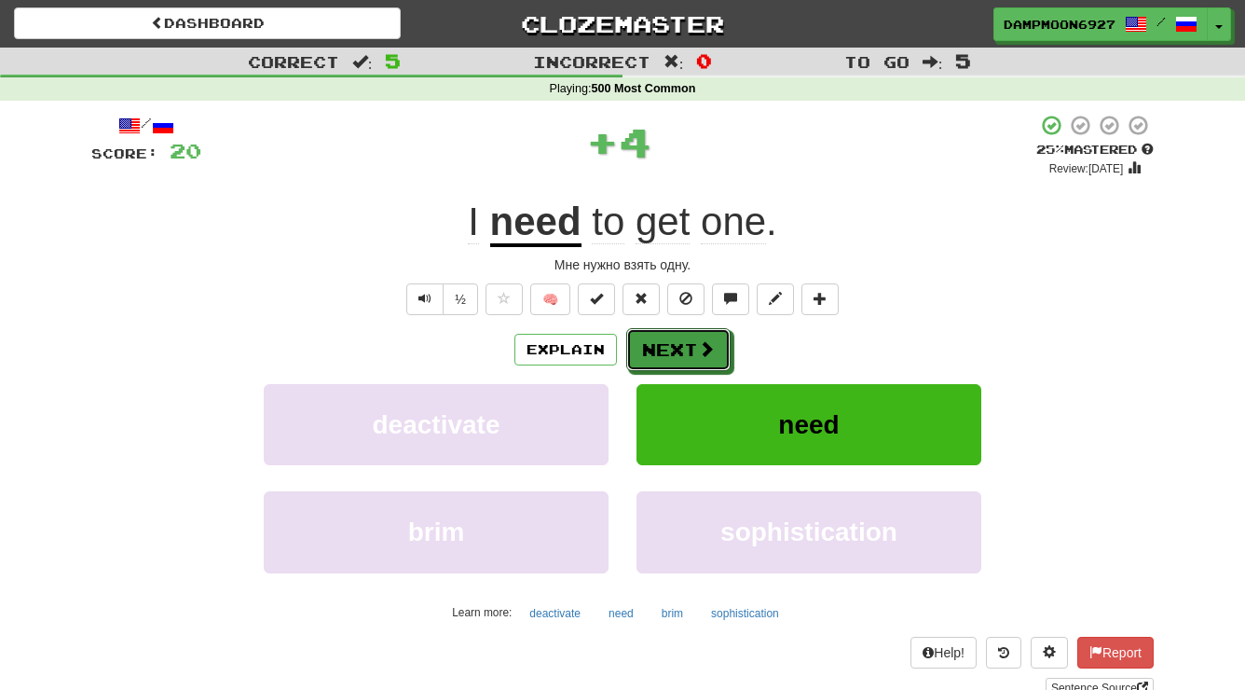
click at [716, 344] on button "Next" at bounding box center [678, 349] width 104 height 43
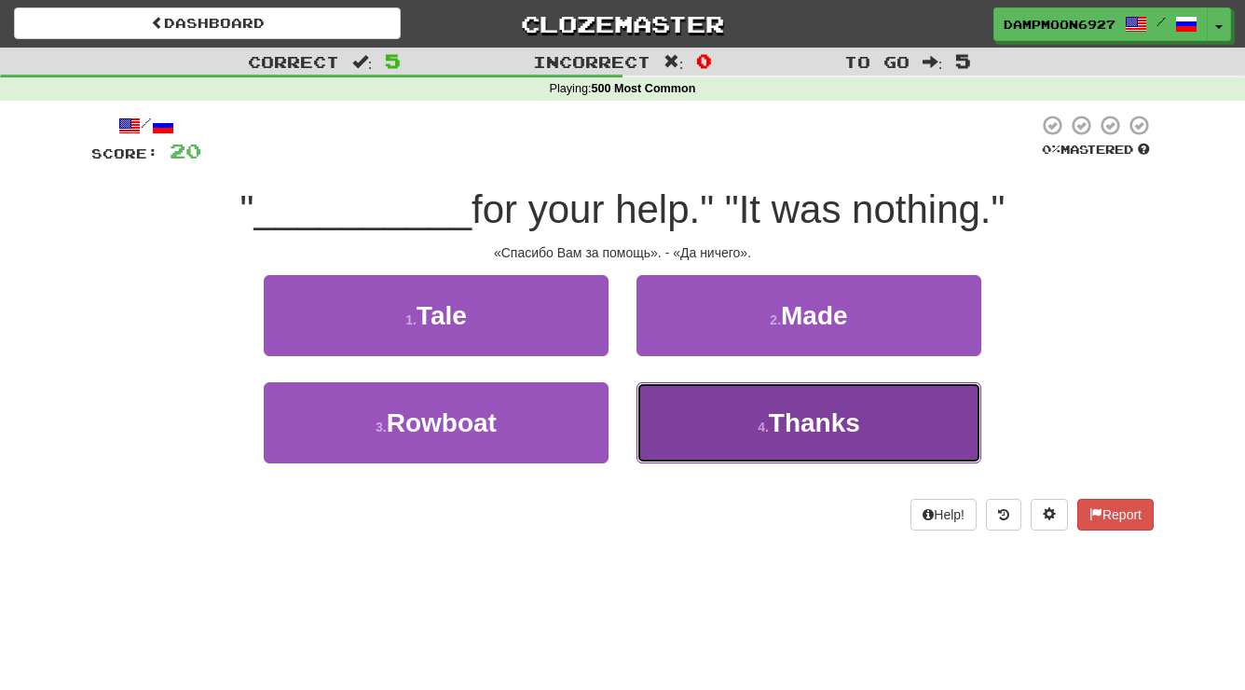
click at [774, 408] on span "Thanks" at bounding box center [814, 422] width 91 height 29
